Goal: Navigation & Orientation: Find specific page/section

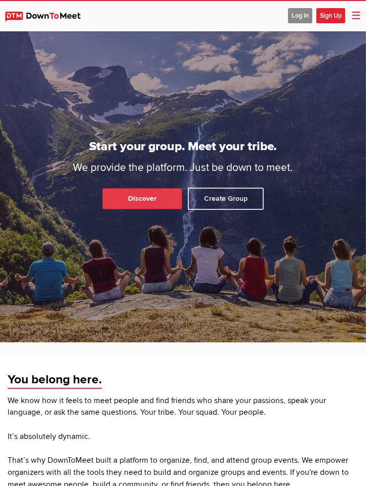
click at [116, 209] on link "Discover" at bounding box center [142, 198] width 80 height 21
select select "null"
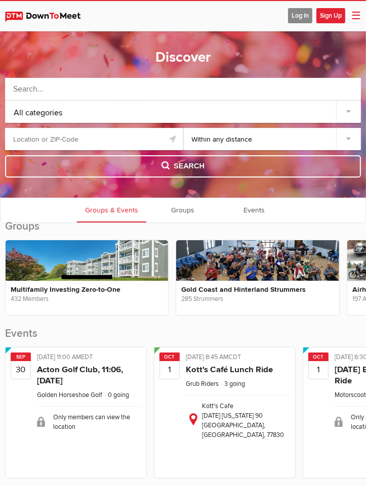
click at [33, 138] on input "text" at bounding box center [94, 139] width 178 height 22
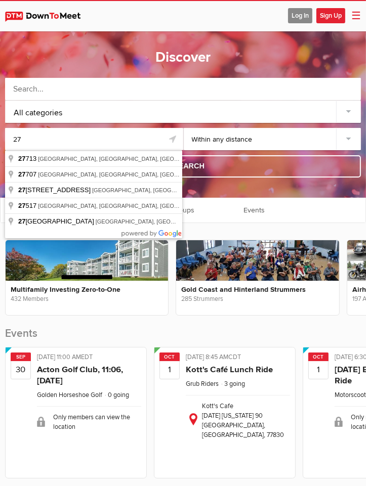
type input "[GEOGRAPHIC_DATA], [GEOGRAPHIC_DATA]"
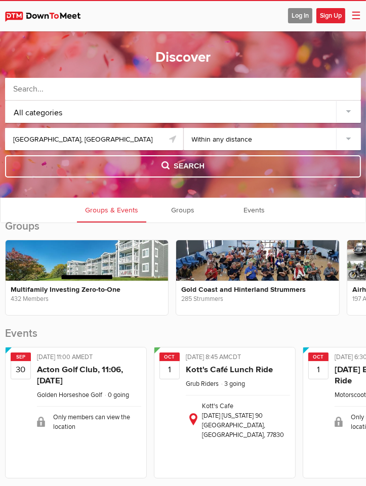
click at [105, 110] on div "All categories" at bounding box center [183, 112] width 355 height 22
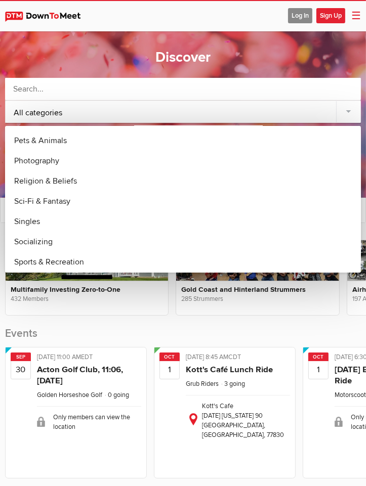
scroll to position [526, 0]
click at [34, 223] on link "Socializing" at bounding box center [183, 222] width 346 height 20
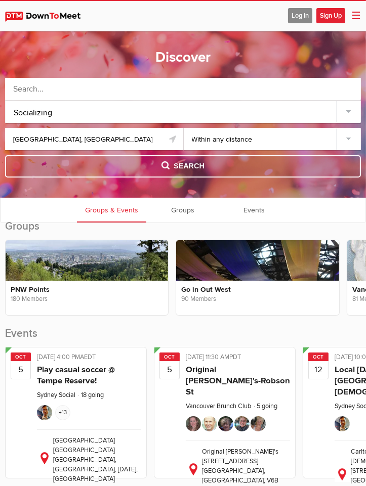
click at [133, 167] on button "Search" at bounding box center [183, 166] width 356 height 22
click at [170, 168] on span "Search" at bounding box center [182, 166] width 43 height 11
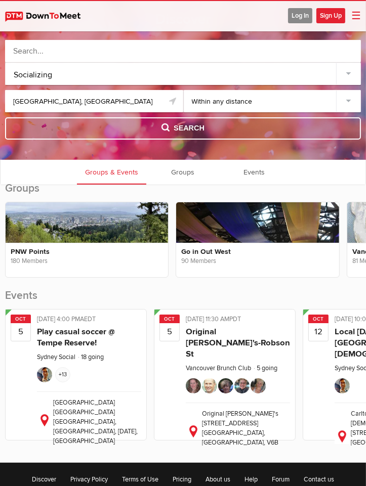
scroll to position [0, 0]
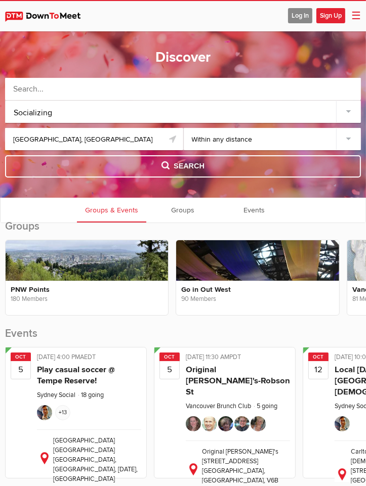
click at [350, 136] on select "Within 10 miles Within 25 miles Within 50 miles Within 100 miles Within any dis…" at bounding box center [273, 139] width 178 height 22
select select "50"
click at [184, 128] on select "Within 10 miles Within 25 miles Within 50 miles Within 100 miles Within any dis…" at bounding box center [273, 139] width 178 height 22
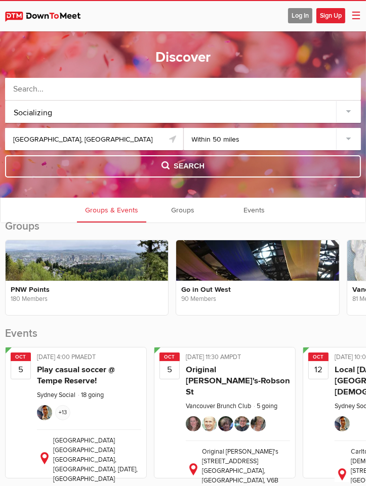
click at [163, 170] on span "Search" at bounding box center [182, 166] width 43 height 11
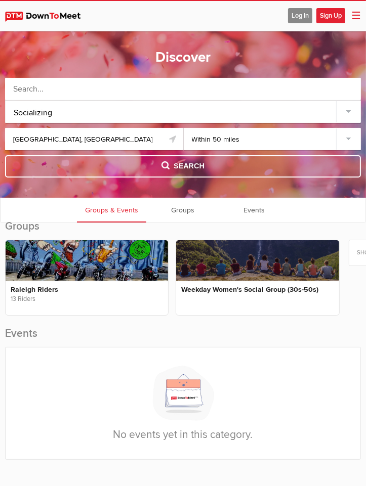
click at [34, 107] on div "Socializing" at bounding box center [183, 112] width 355 height 22
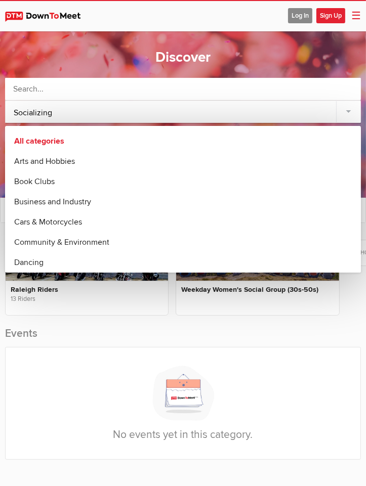
click at [33, 140] on link "All categories" at bounding box center [183, 141] width 346 height 20
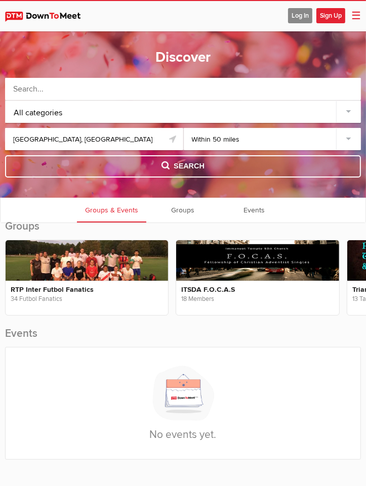
click at [140, 168] on button "Search" at bounding box center [183, 166] width 356 height 22
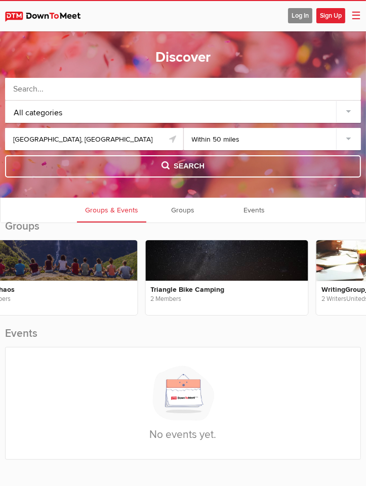
scroll to position [0, 1047]
